Goal: Information Seeking & Learning: Check status

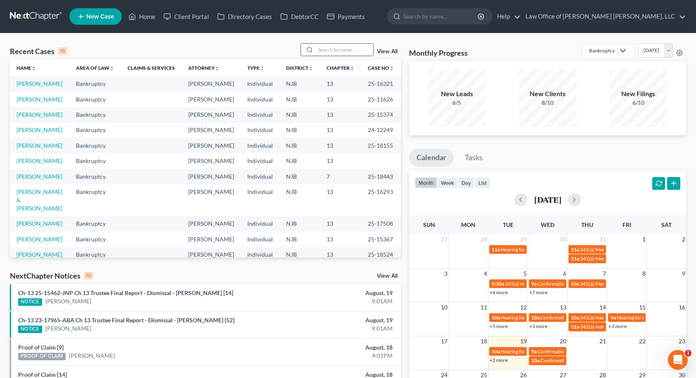
click at [324, 50] on input "search" at bounding box center [344, 50] width 58 height 12
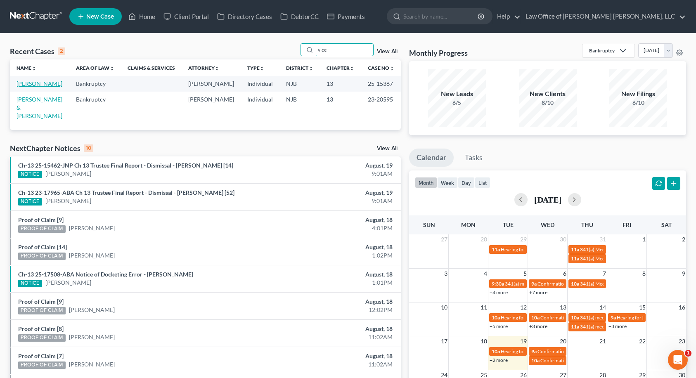
type input "vice"
click at [40, 84] on link "[PERSON_NAME]" at bounding box center [40, 83] width 46 height 7
select select "10"
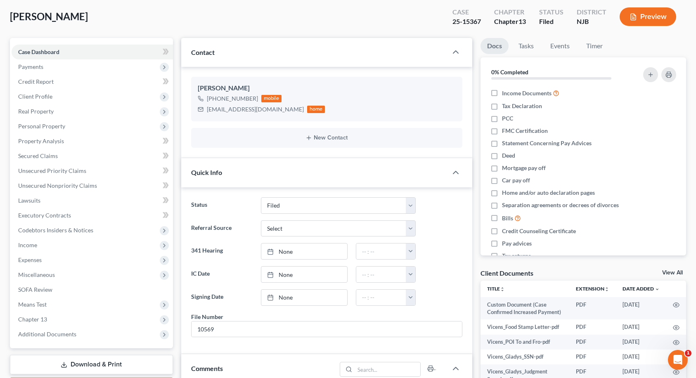
scroll to position [124, 0]
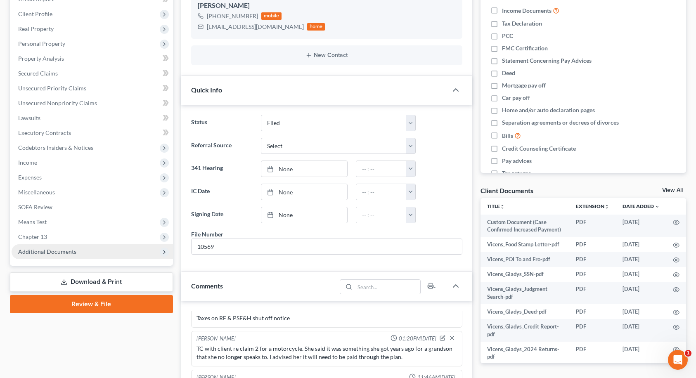
click at [76, 251] on span "Additional Documents" at bounding box center [92, 251] width 161 height 15
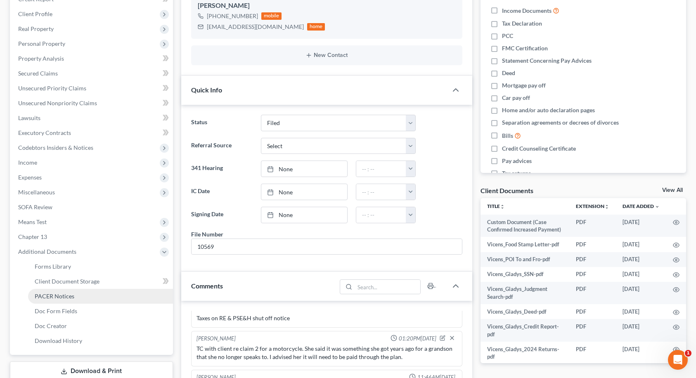
click at [61, 296] on span "PACER Notices" at bounding box center [55, 296] width 40 height 7
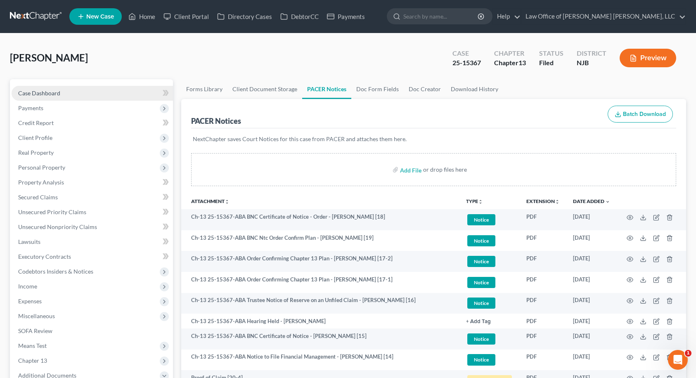
click at [73, 95] on link "Case Dashboard" at bounding box center [92, 93] width 161 height 15
select select "10"
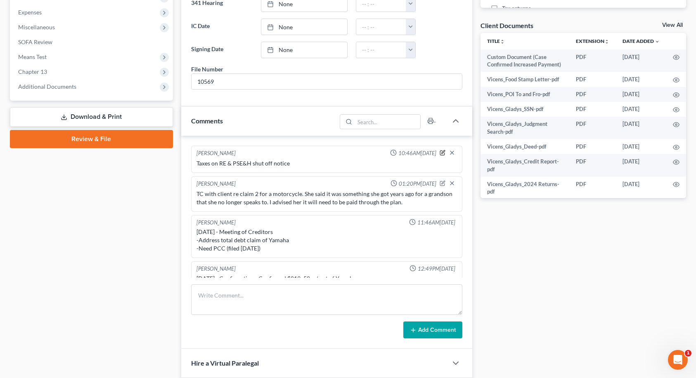
click at [440, 154] on icon "button" at bounding box center [443, 153] width 6 height 6
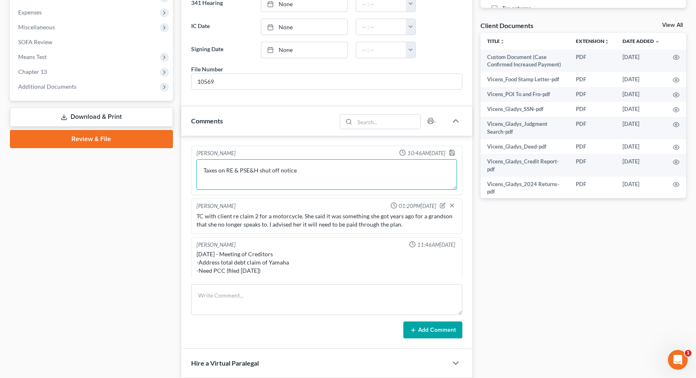
click at [256, 172] on textarea "Taxes on RE & PSE&H shut off notice" at bounding box center [326, 174] width 260 height 31
type textarea "Taxes on RE & PSE&G shut off notice"
click at [451, 154] on polyline "button" at bounding box center [452, 154] width 3 height 2
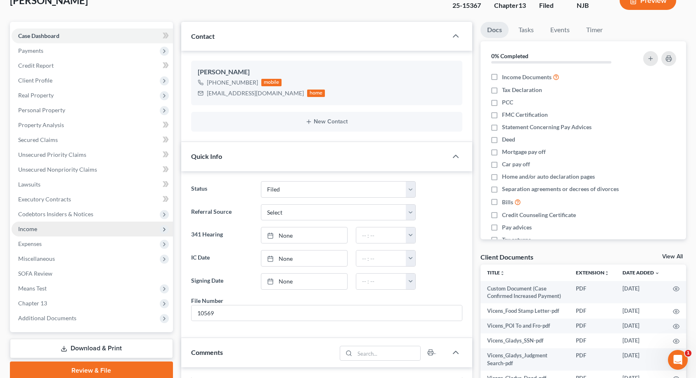
scroll to position [124, 0]
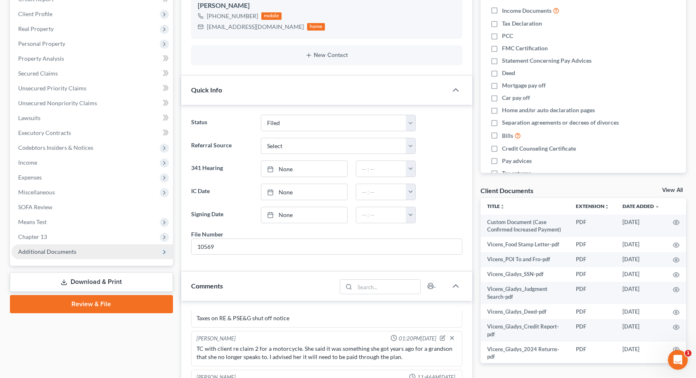
click at [97, 255] on span "Additional Documents" at bounding box center [92, 251] width 161 height 15
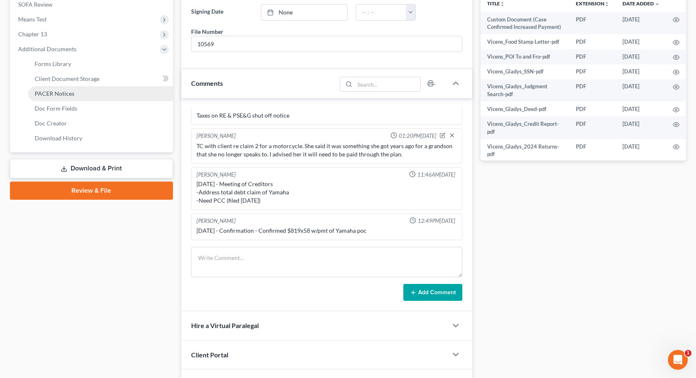
scroll to position [330, 0]
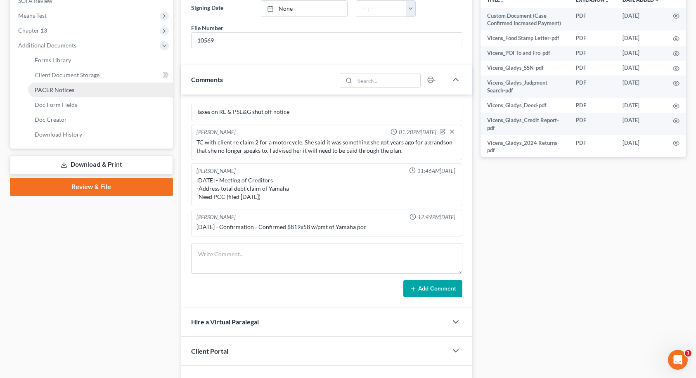
click at [49, 94] on link "PACER Notices" at bounding box center [100, 90] width 145 height 15
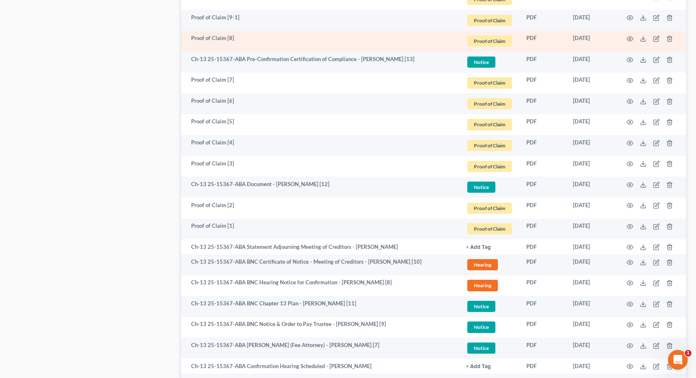
scroll to position [702, 0]
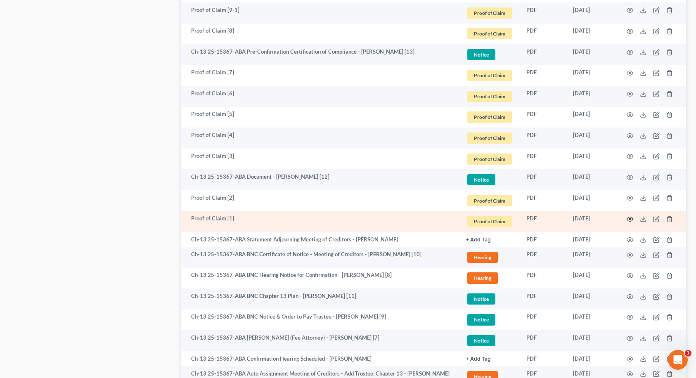
click at [628, 219] on icon "button" at bounding box center [630, 219] width 7 height 7
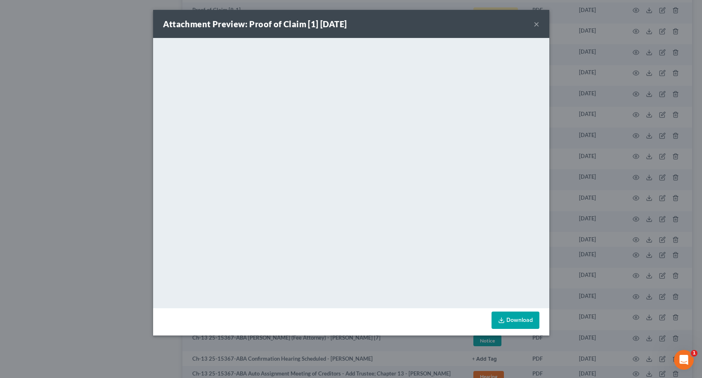
click at [537, 26] on button "×" at bounding box center [537, 24] width 6 height 10
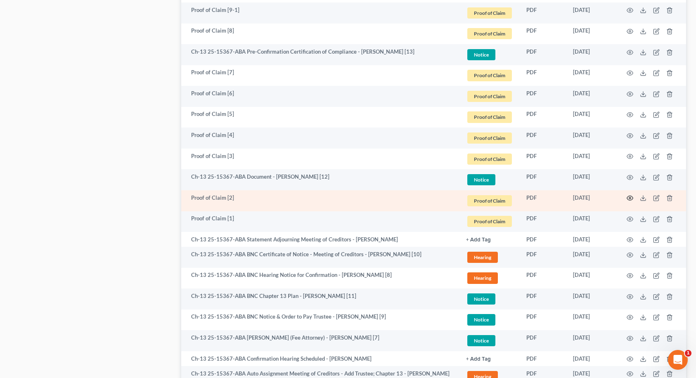
click at [630, 197] on circle "button" at bounding box center [630, 198] width 2 height 2
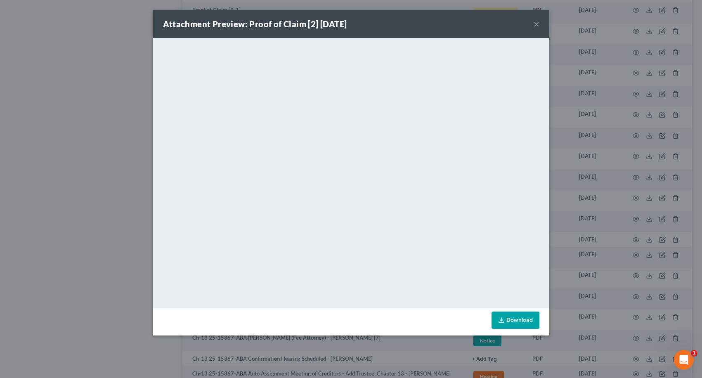
click at [541, 24] on div "Attachment Preview: Proof of Claim [2] [DATE] ×" at bounding box center [351, 24] width 396 height 28
click at [534, 24] on button "×" at bounding box center [537, 24] width 6 height 10
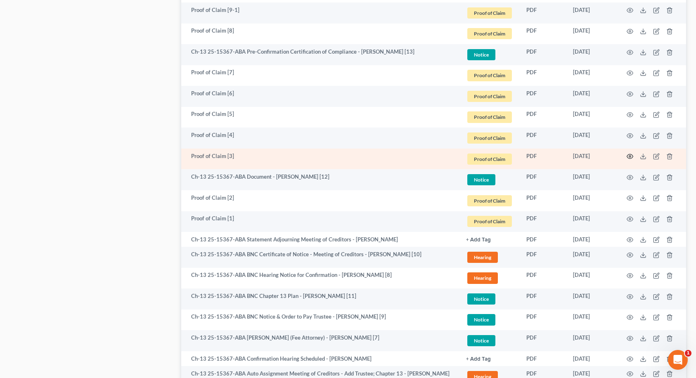
click at [633, 156] on icon "button" at bounding box center [630, 156] width 6 height 5
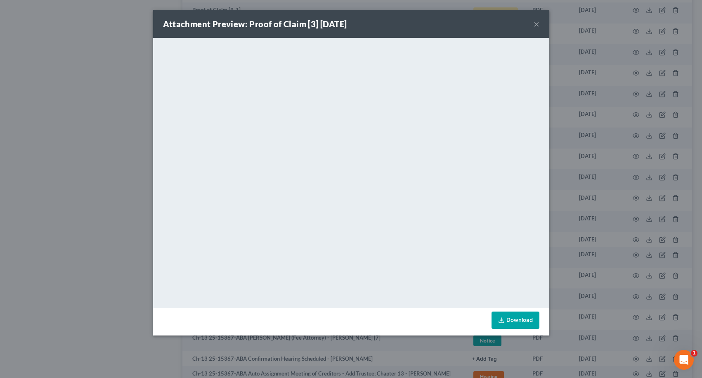
click at [537, 24] on button "×" at bounding box center [537, 24] width 6 height 10
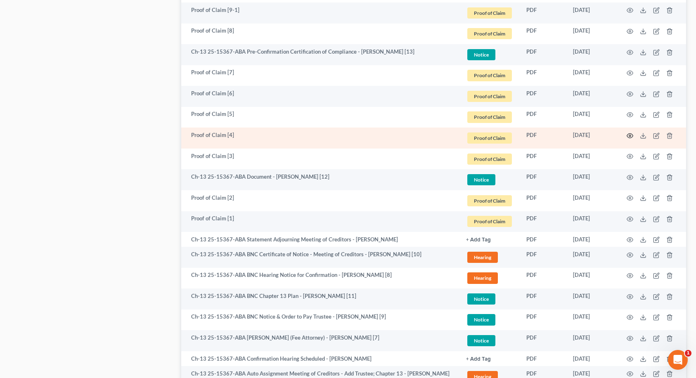
click at [629, 135] on icon "button" at bounding box center [630, 135] width 7 height 7
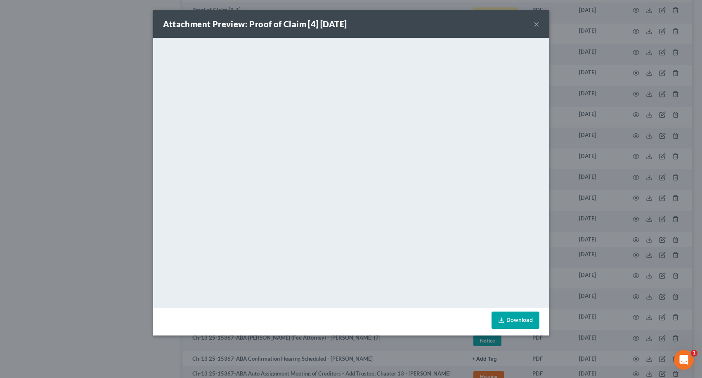
click at [538, 24] on button "×" at bounding box center [537, 24] width 6 height 10
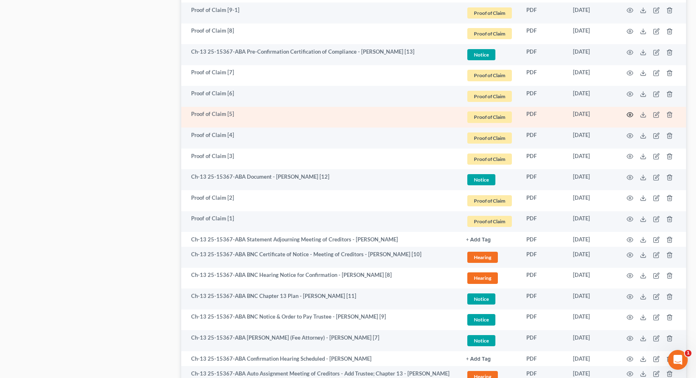
click at [629, 114] on circle "button" at bounding box center [630, 115] width 2 height 2
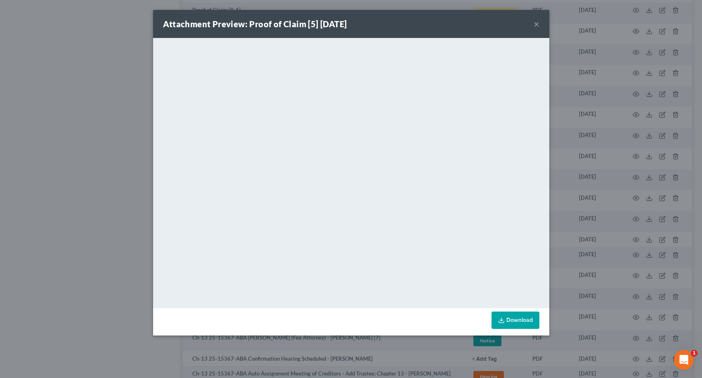
click at [535, 22] on button "×" at bounding box center [537, 24] width 6 height 10
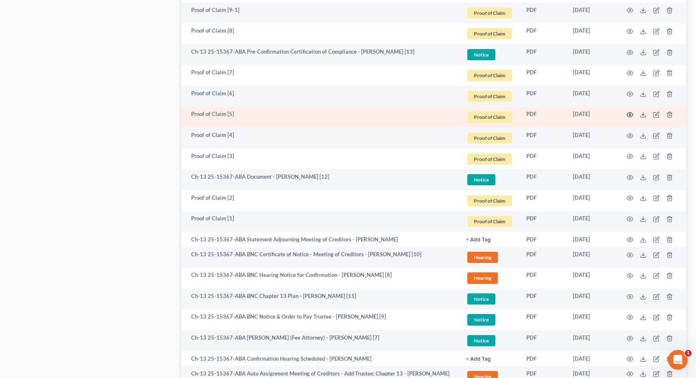
click at [629, 114] on icon "button" at bounding box center [630, 114] width 7 height 7
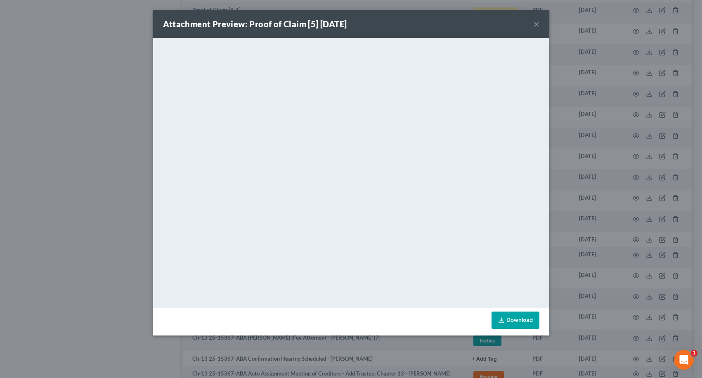
click at [538, 24] on button "×" at bounding box center [537, 24] width 6 height 10
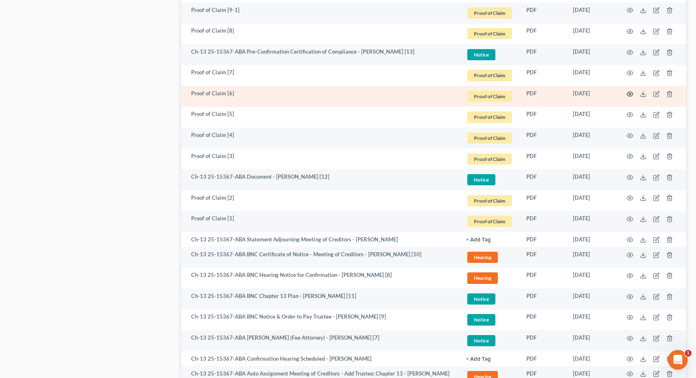
click at [628, 96] on icon "button" at bounding box center [630, 94] width 7 height 7
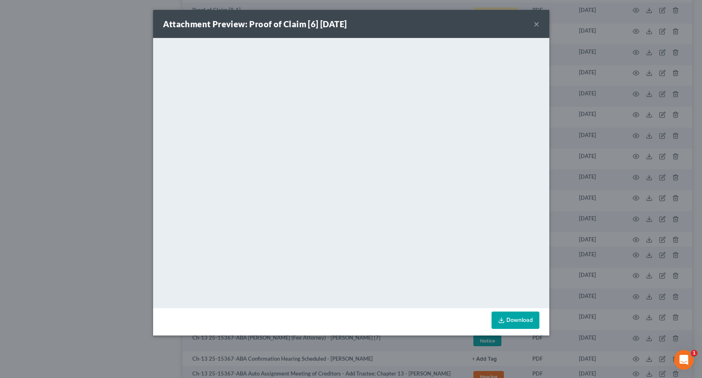
click at [537, 24] on button "×" at bounding box center [537, 24] width 6 height 10
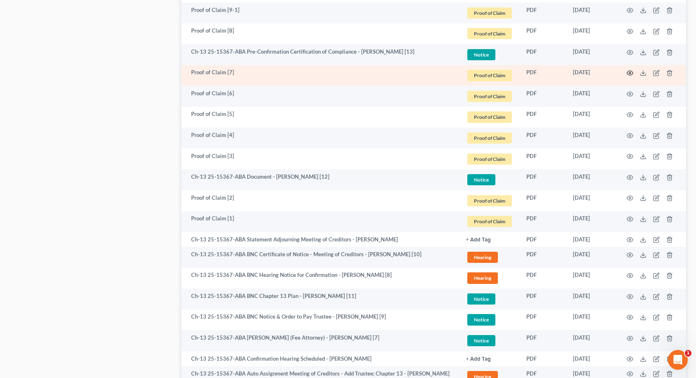
click at [628, 73] on icon "button" at bounding box center [630, 73] width 7 height 7
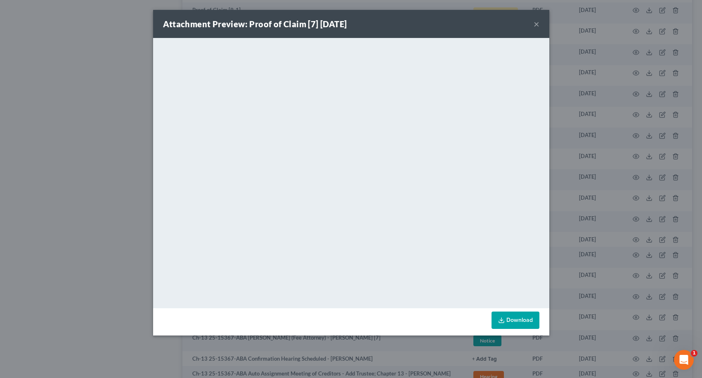
click at [536, 24] on button "×" at bounding box center [537, 24] width 6 height 10
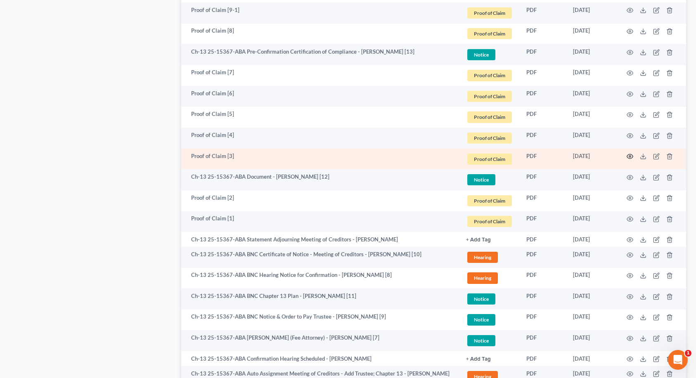
click at [627, 156] on icon "button" at bounding box center [630, 156] width 6 height 5
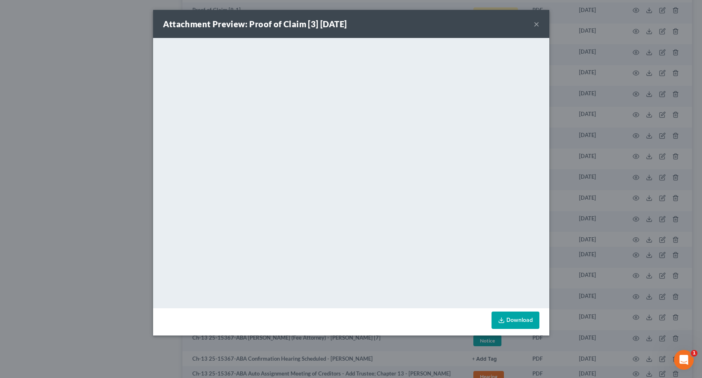
click at [534, 24] on button "×" at bounding box center [537, 24] width 6 height 10
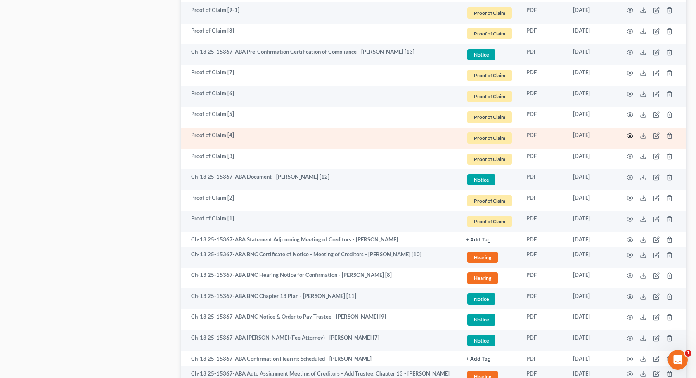
click at [630, 135] on icon "button" at bounding box center [630, 135] width 7 height 7
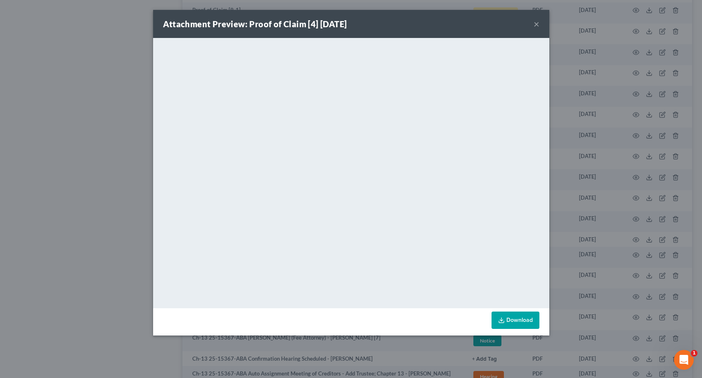
click at [536, 22] on button "×" at bounding box center [537, 24] width 6 height 10
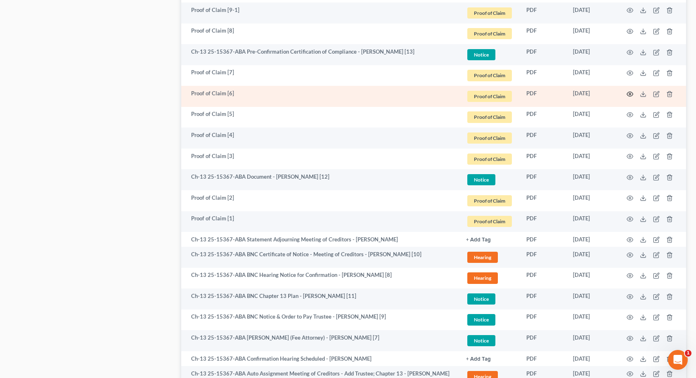
click at [629, 92] on icon "button" at bounding box center [630, 94] width 6 height 5
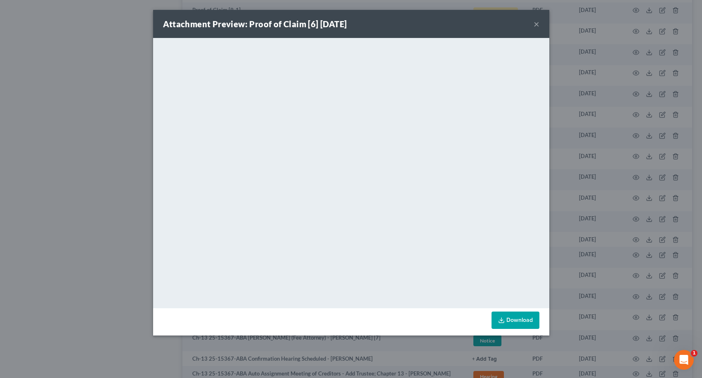
click at [538, 24] on button "×" at bounding box center [537, 24] width 6 height 10
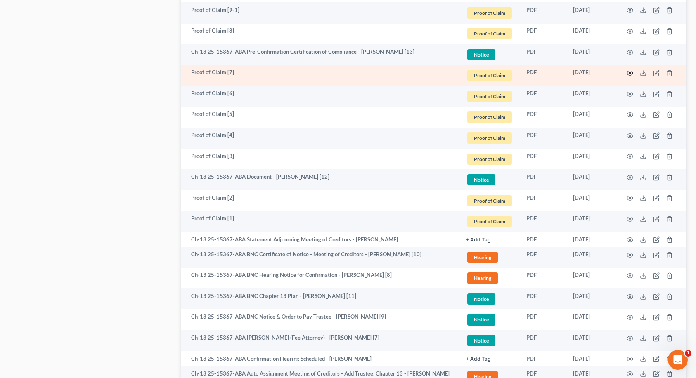
click at [628, 72] on icon "button" at bounding box center [630, 73] width 7 height 7
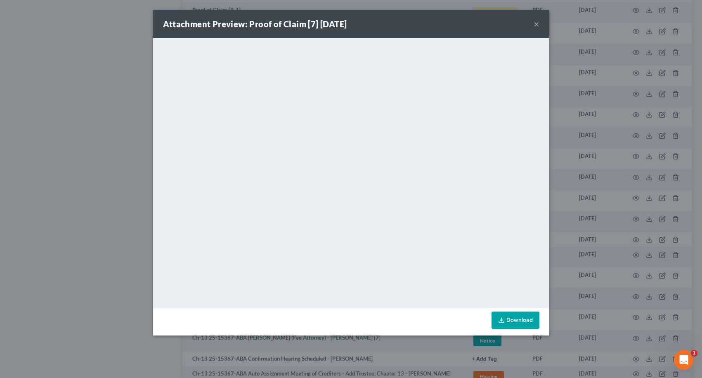
click at [537, 26] on button "×" at bounding box center [537, 24] width 6 height 10
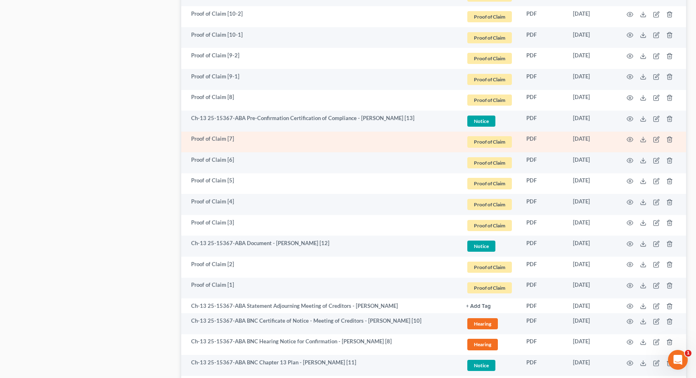
scroll to position [619, 0]
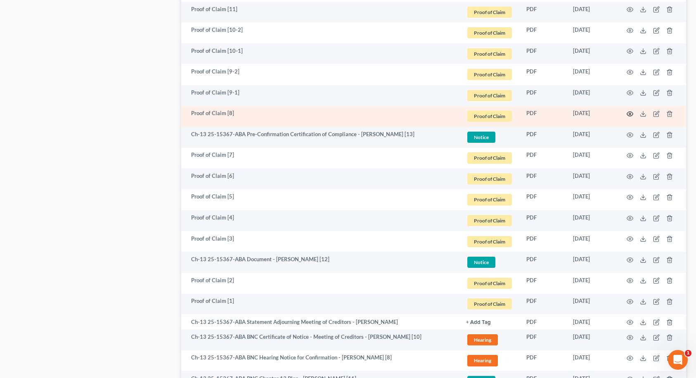
click at [628, 113] on icon "button" at bounding box center [630, 114] width 7 height 7
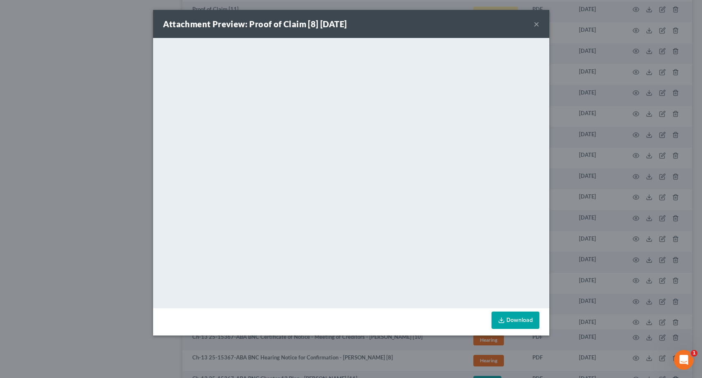
click at [537, 23] on button "×" at bounding box center [537, 24] width 6 height 10
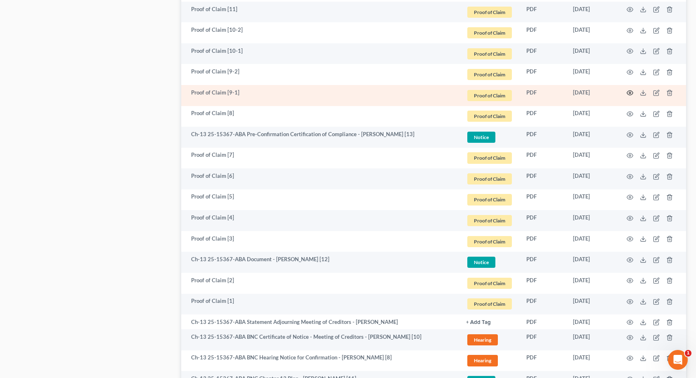
click at [632, 94] on icon "button" at bounding box center [630, 93] width 6 height 5
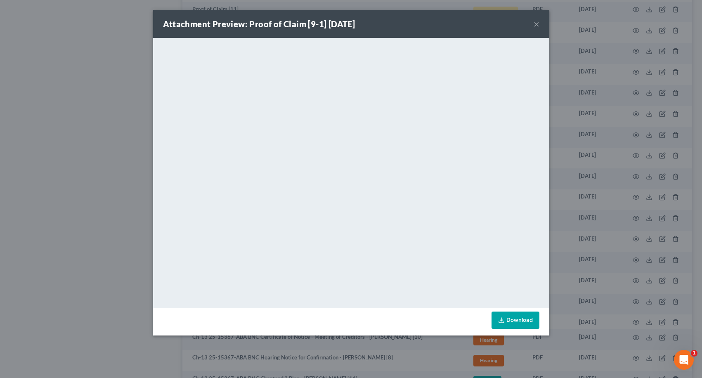
click at [534, 24] on button "×" at bounding box center [537, 24] width 6 height 10
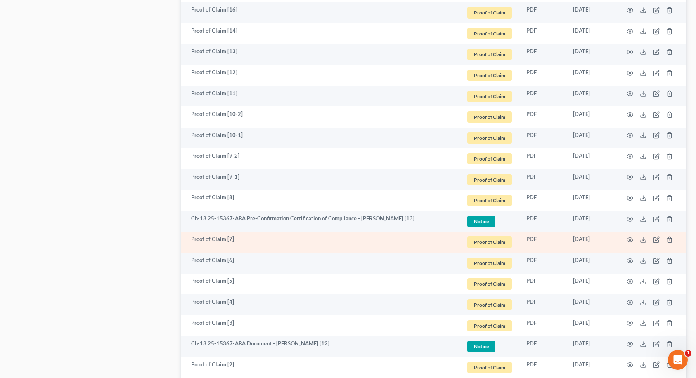
scroll to position [495, 0]
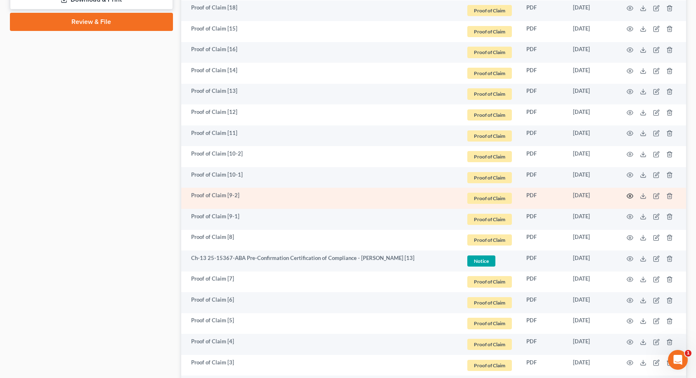
click at [629, 196] on icon "button" at bounding box center [630, 196] width 7 height 7
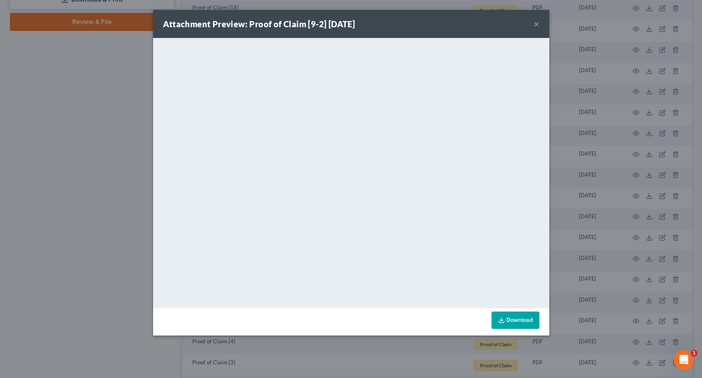
click at [537, 25] on button "×" at bounding box center [537, 24] width 6 height 10
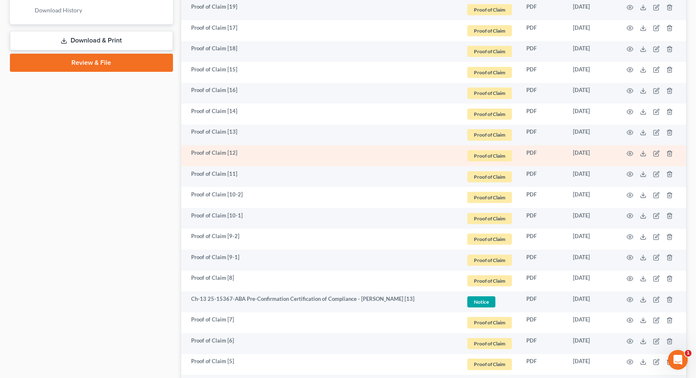
scroll to position [454, 0]
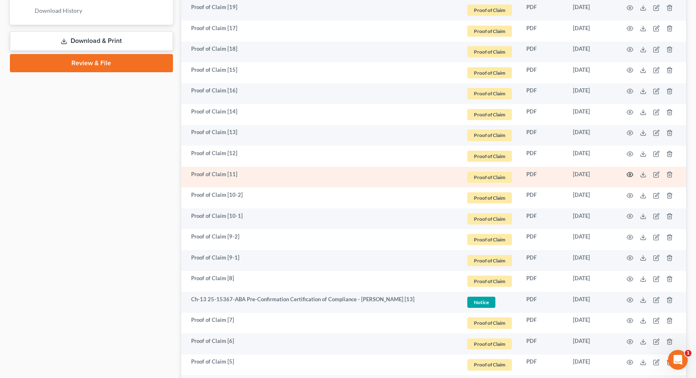
click at [629, 175] on icon "button" at bounding box center [630, 174] width 7 height 7
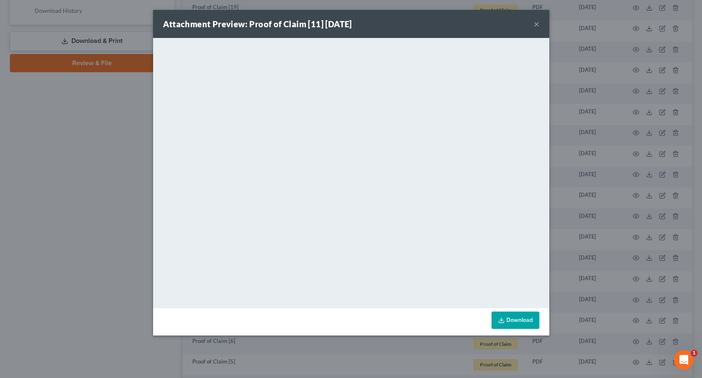
click at [537, 23] on button "×" at bounding box center [537, 24] width 6 height 10
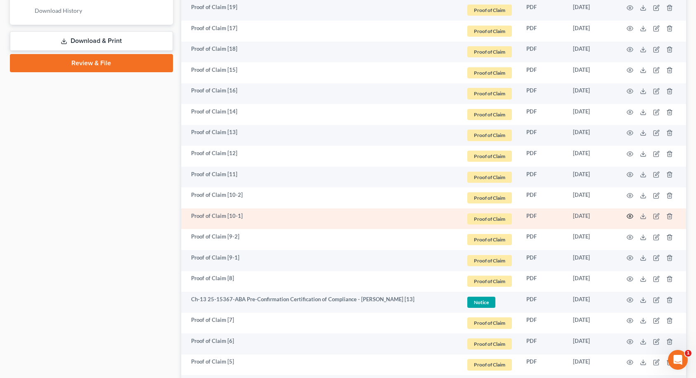
click at [631, 218] on icon "button" at bounding box center [630, 216] width 7 height 7
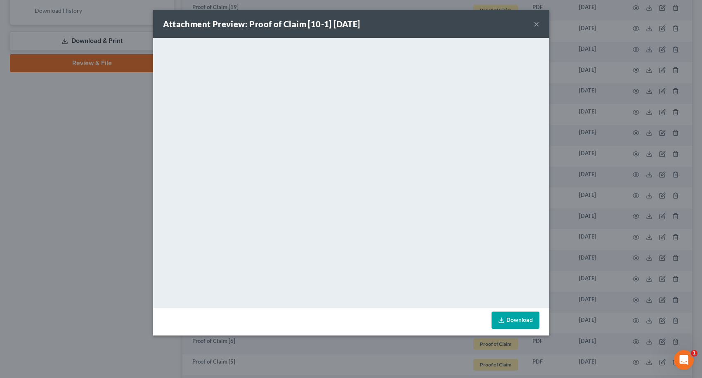
click at [539, 24] on button "×" at bounding box center [537, 24] width 6 height 10
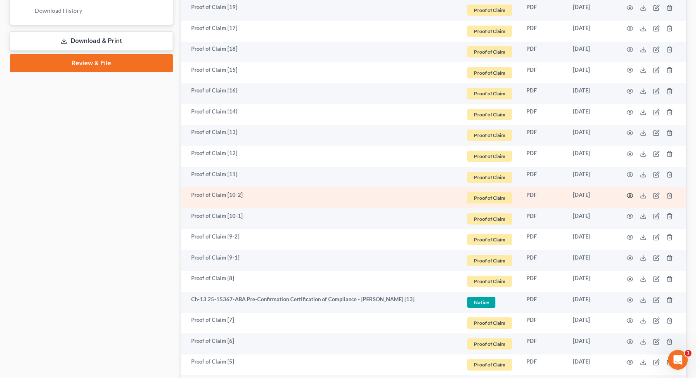
click at [628, 196] on icon "button" at bounding box center [630, 195] width 7 height 7
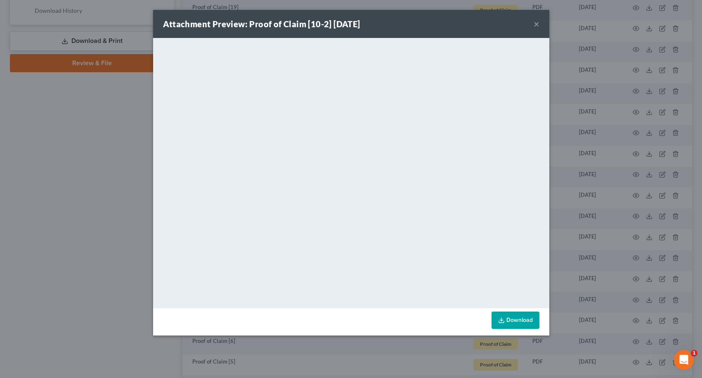
click at [537, 26] on button "×" at bounding box center [537, 24] width 6 height 10
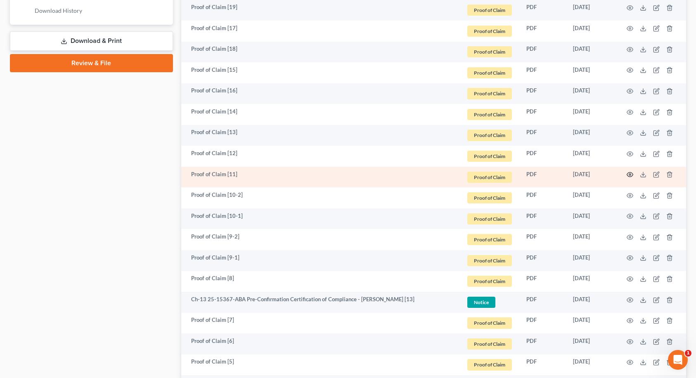
click at [629, 175] on icon "button" at bounding box center [630, 174] width 7 height 7
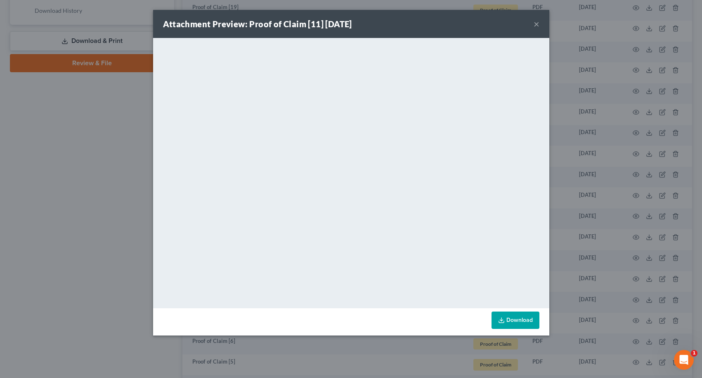
click at [536, 25] on button "×" at bounding box center [537, 24] width 6 height 10
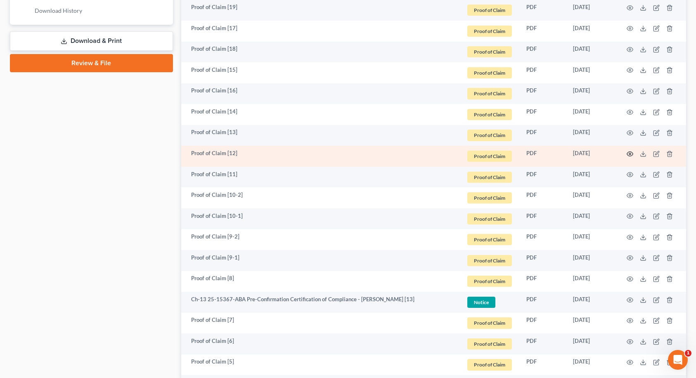
click at [628, 154] on icon "button" at bounding box center [630, 154] width 7 height 7
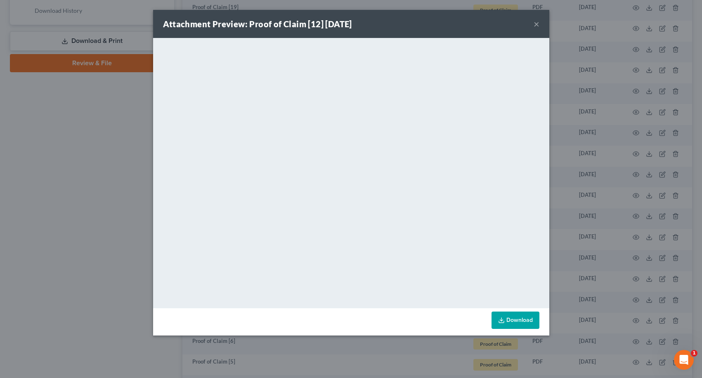
click at [535, 24] on button "×" at bounding box center [537, 24] width 6 height 10
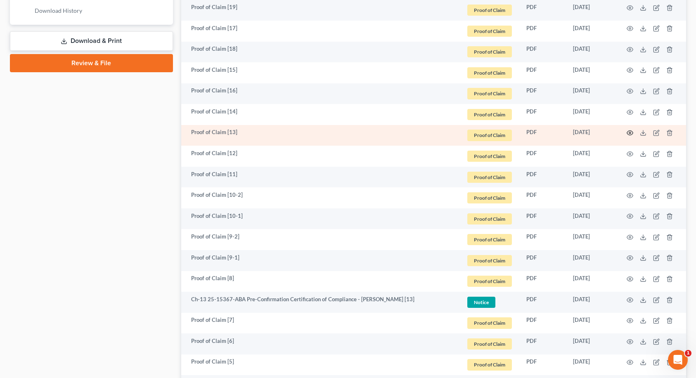
click at [629, 132] on circle "button" at bounding box center [630, 133] width 2 height 2
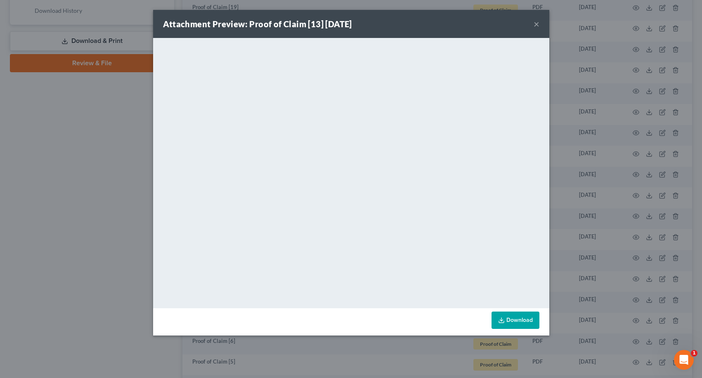
click at [537, 23] on button "×" at bounding box center [537, 24] width 6 height 10
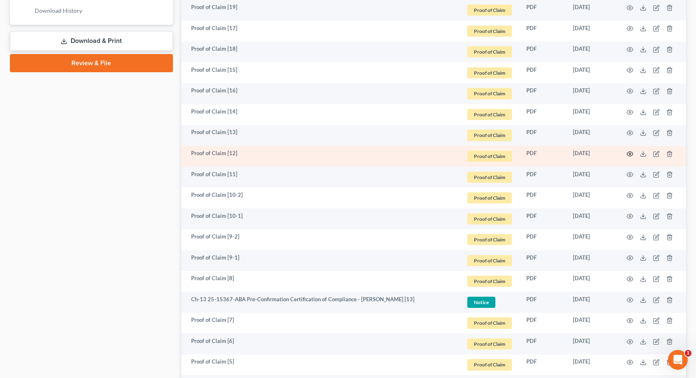
click at [628, 153] on icon "button" at bounding box center [630, 154] width 7 height 7
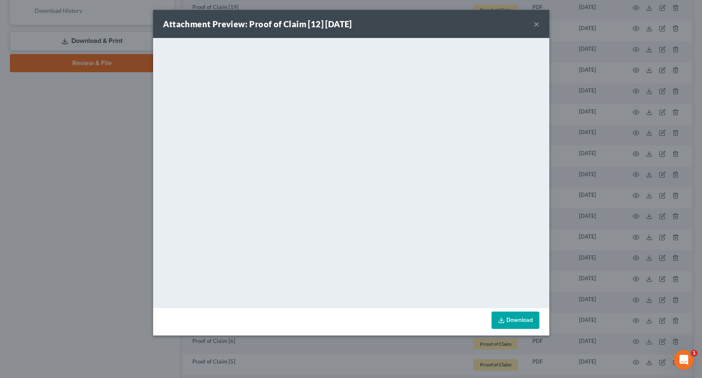
click at [535, 26] on button "×" at bounding box center [537, 24] width 6 height 10
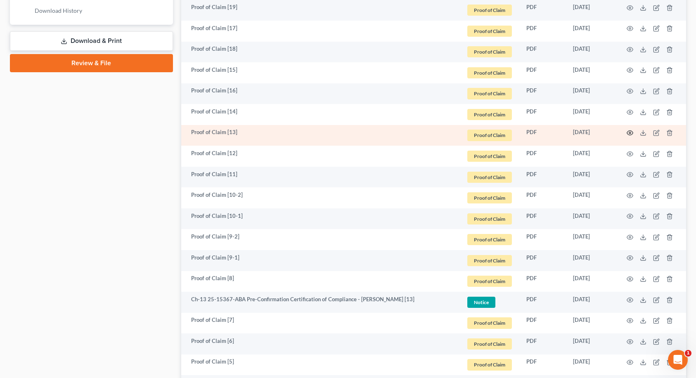
click at [631, 133] on circle "button" at bounding box center [630, 133] width 2 height 2
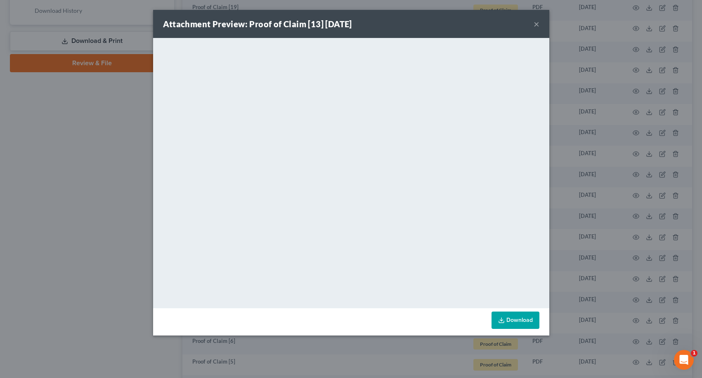
click at [536, 23] on button "×" at bounding box center [537, 24] width 6 height 10
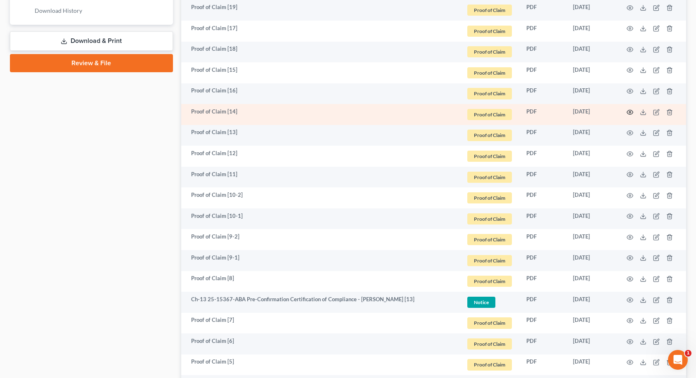
click at [628, 113] on icon "button" at bounding box center [630, 112] width 7 height 7
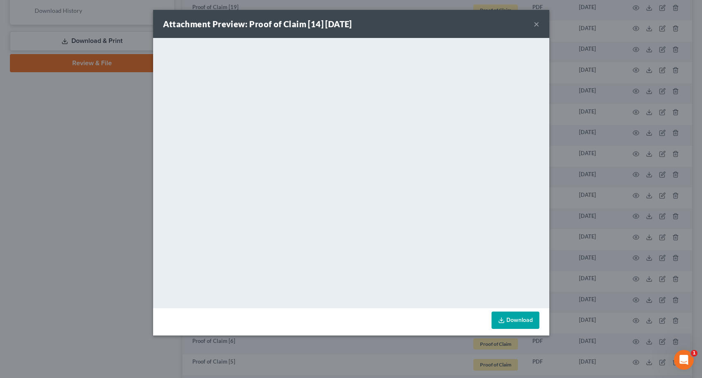
click at [534, 24] on button "×" at bounding box center [537, 24] width 6 height 10
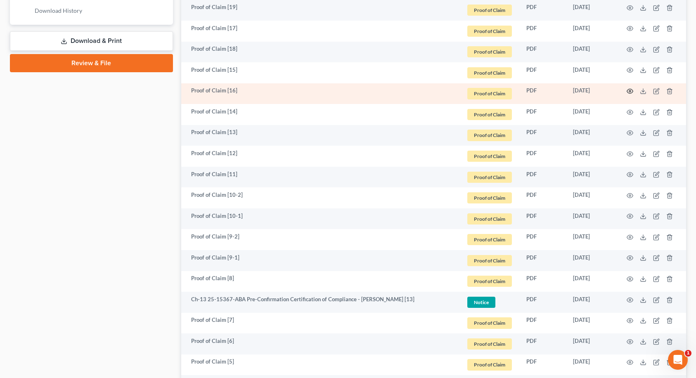
click at [632, 91] on icon "button" at bounding box center [630, 91] width 6 height 5
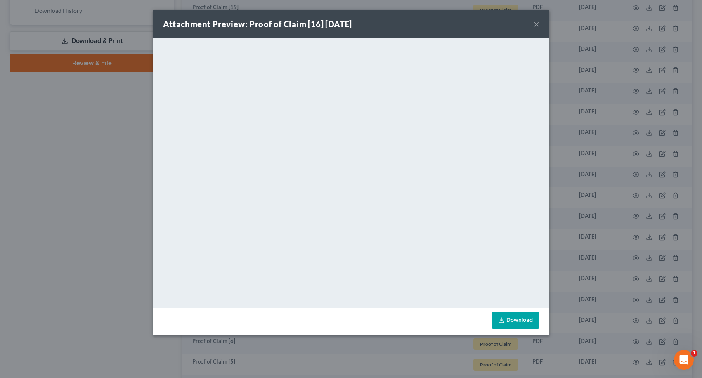
click at [535, 23] on button "×" at bounding box center [537, 24] width 6 height 10
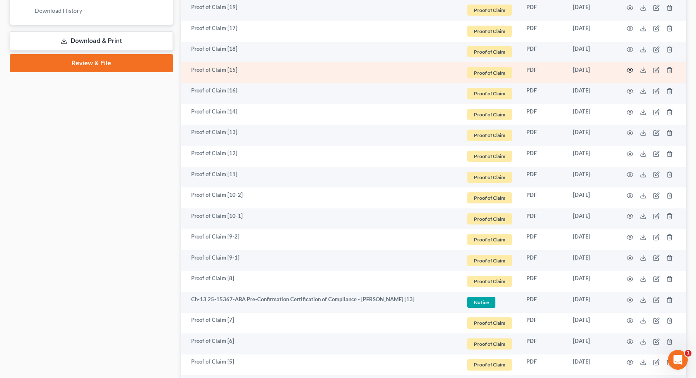
click at [629, 72] on icon "button" at bounding box center [630, 70] width 7 height 7
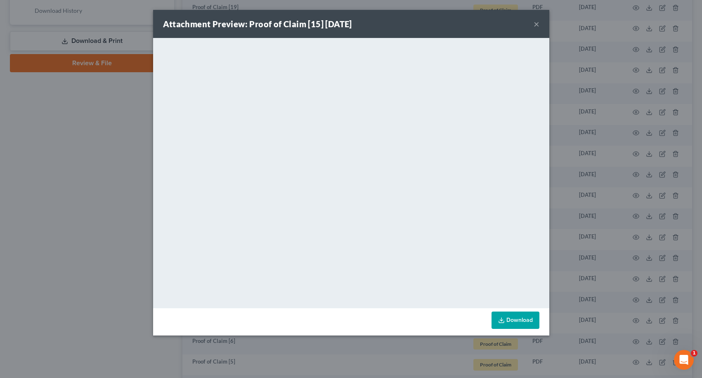
click at [539, 24] on button "×" at bounding box center [537, 24] width 6 height 10
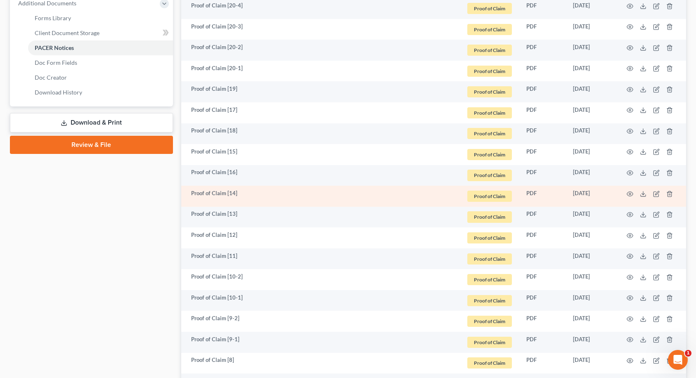
scroll to position [371, 0]
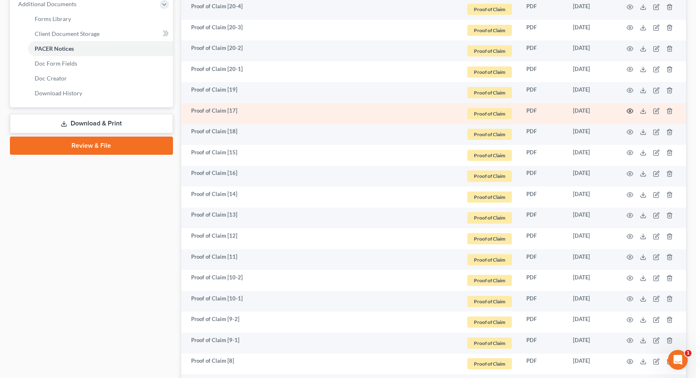
click at [629, 111] on icon "button" at bounding box center [630, 111] width 7 height 7
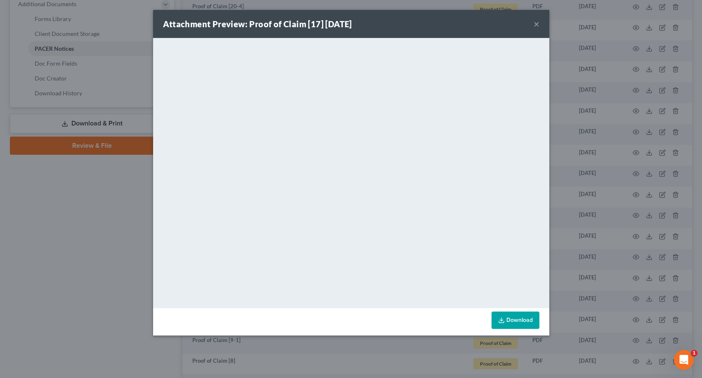
click at [536, 22] on button "×" at bounding box center [537, 24] width 6 height 10
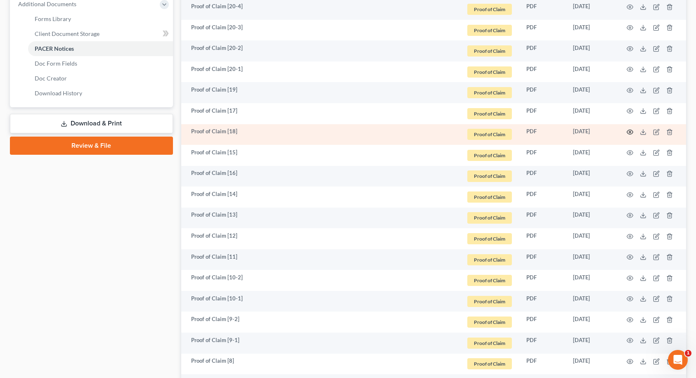
click at [630, 132] on icon "button" at bounding box center [630, 132] width 7 height 7
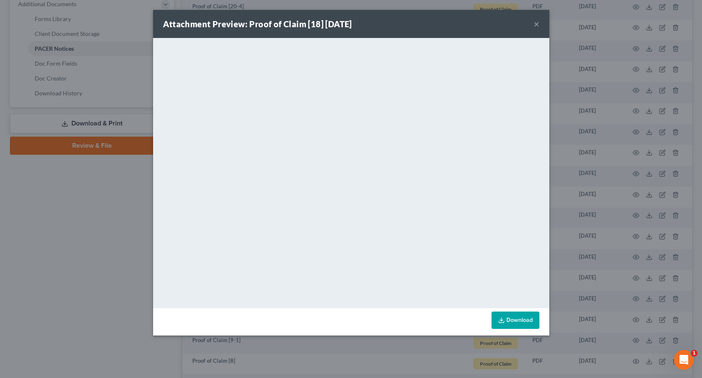
click at [538, 23] on button "×" at bounding box center [537, 24] width 6 height 10
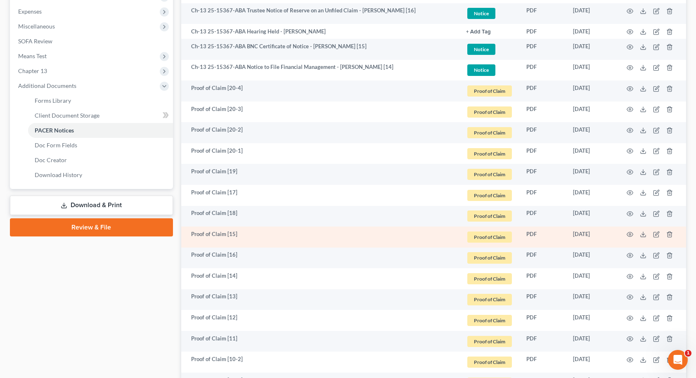
scroll to position [289, 0]
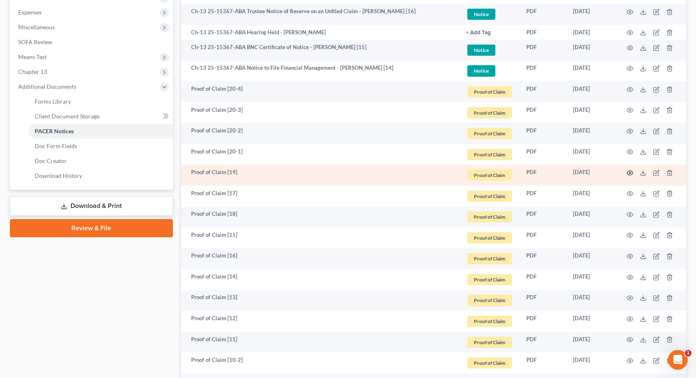
click at [629, 173] on icon "button" at bounding box center [630, 173] width 7 height 7
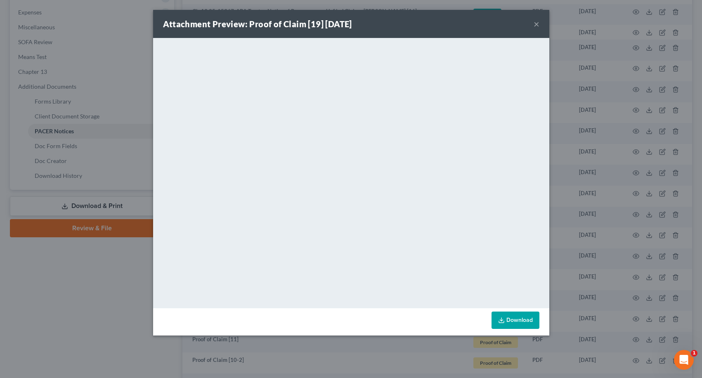
click at [537, 24] on button "×" at bounding box center [537, 24] width 6 height 10
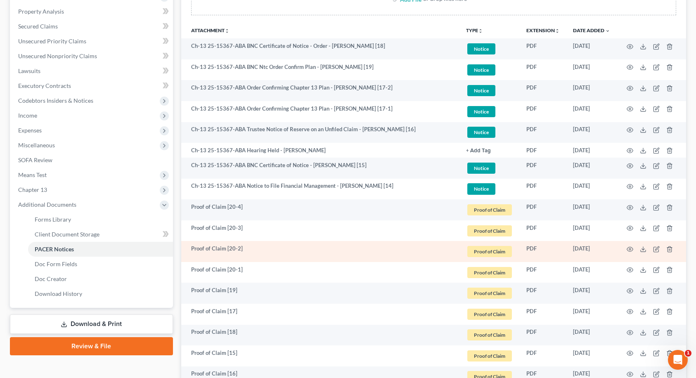
scroll to position [165, 0]
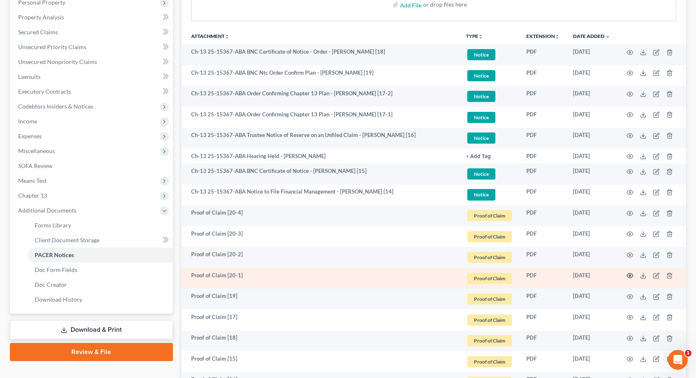
click at [630, 277] on icon "button" at bounding box center [630, 275] width 7 height 7
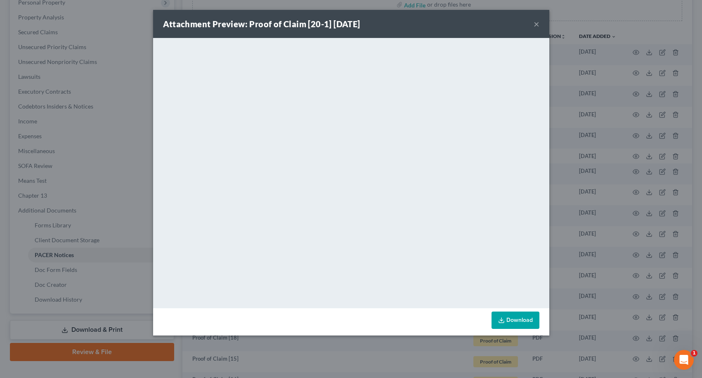
click at [535, 24] on button "×" at bounding box center [537, 24] width 6 height 10
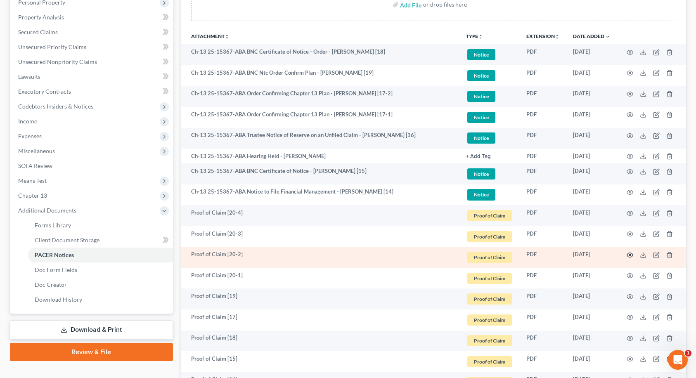
click at [629, 254] on circle "button" at bounding box center [630, 255] width 2 height 2
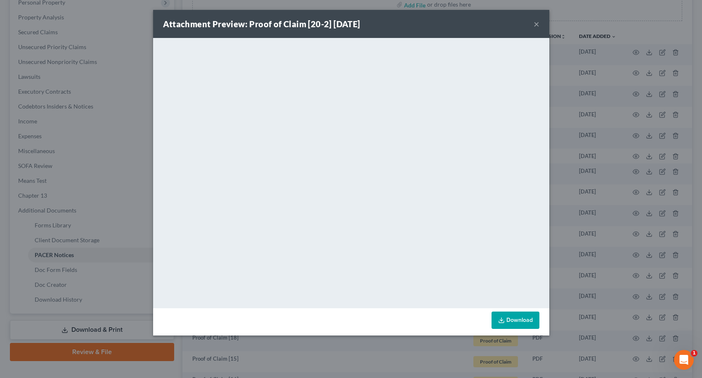
click at [539, 24] on button "×" at bounding box center [537, 24] width 6 height 10
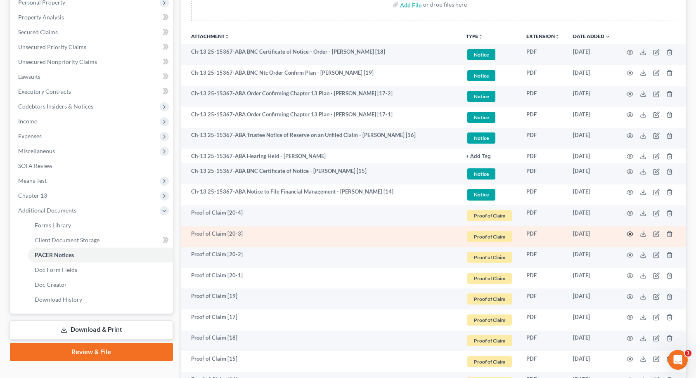
click at [630, 232] on icon "button" at bounding box center [630, 234] width 7 height 7
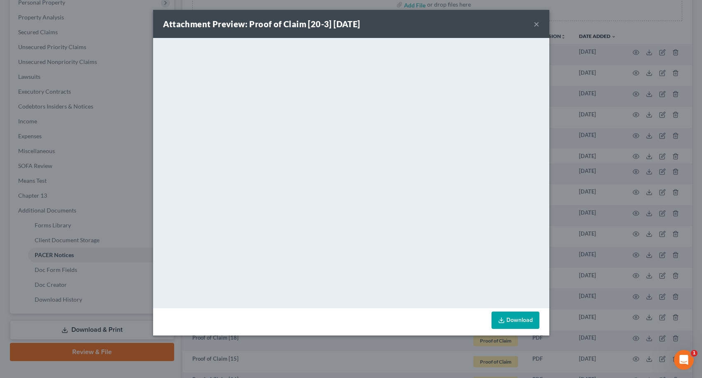
click at [536, 22] on button "×" at bounding box center [537, 24] width 6 height 10
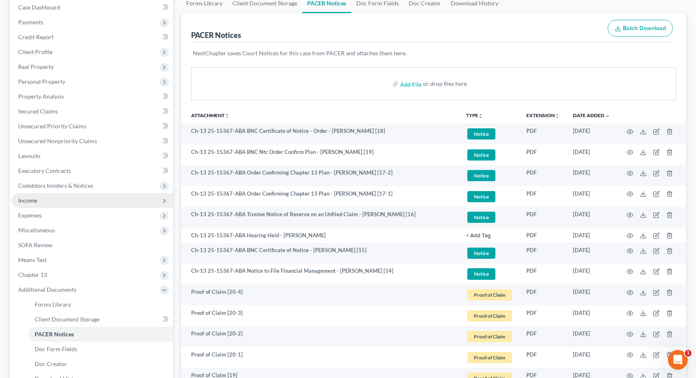
scroll to position [83, 0]
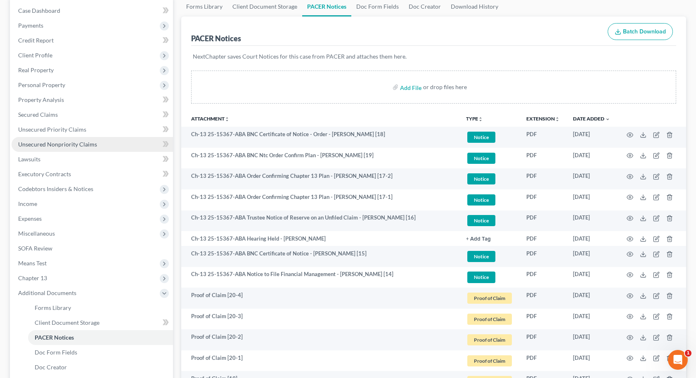
click at [64, 143] on span "Unsecured Nonpriority Claims" at bounding box center [57, 144] width 79 height 7
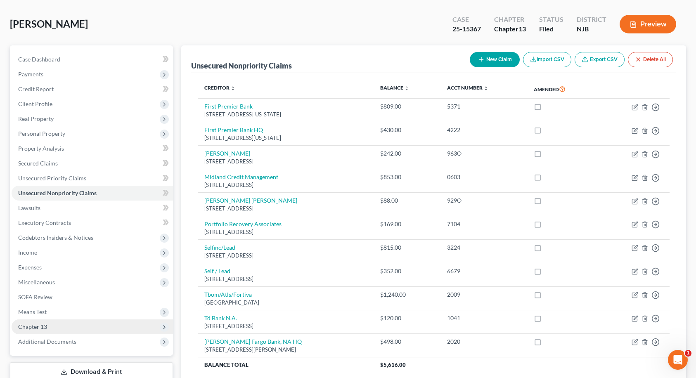
scroll to position [102, 0]
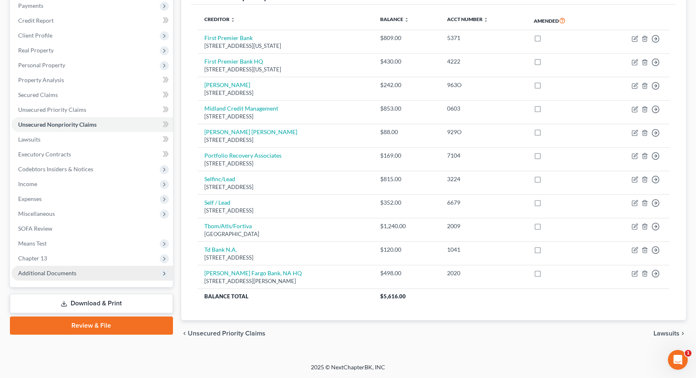
click at [78, 272] on span "Additional Documents" at bounding box center [92, 273] width 161 height 15
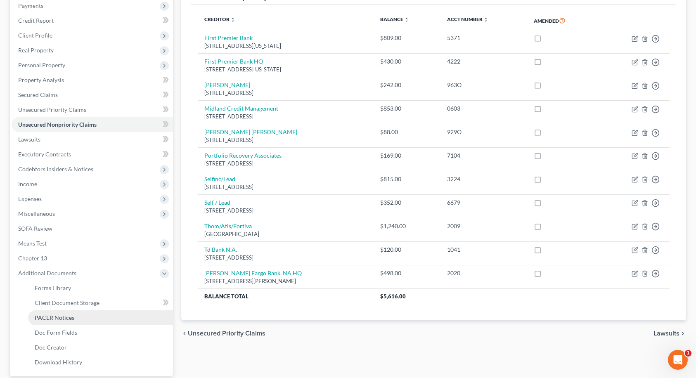
click at [80, 319] on link "PACER Notices" at bounding box center [100, 317] width 145 height 15
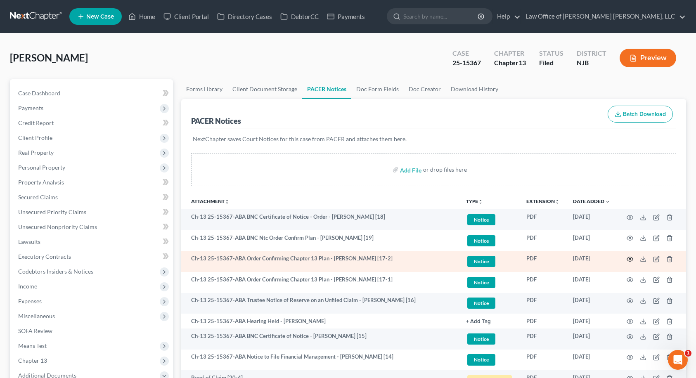
click at [628, 259] on icon "button" at bounding box center [630, 259] width 7 height 7
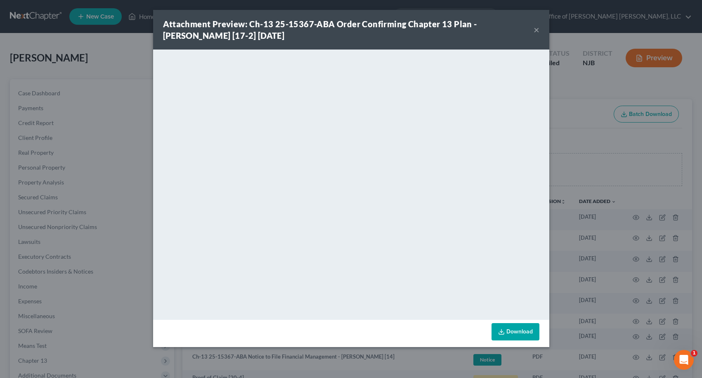
click at [534, 31] on button "×" at bounding box center [537, 30] width 6 height 10
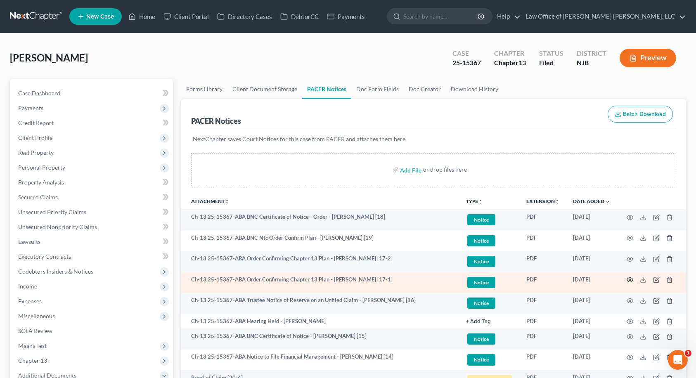
click at [628, 280] on icon "button" at bounding box center [630, 280] width 7 height 7
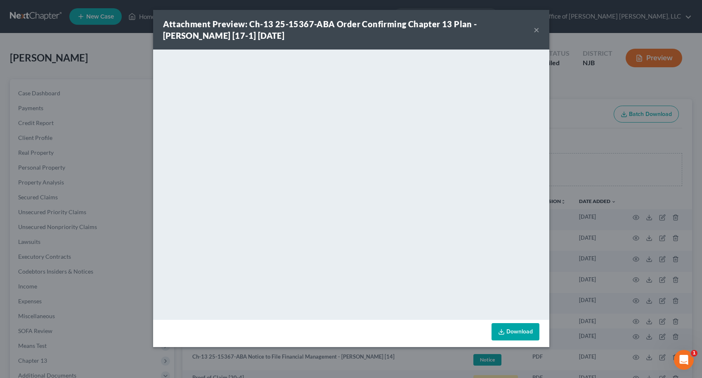
click at [536, 30] on button "×" at bounding box center [537, 30] width 6 height 10
